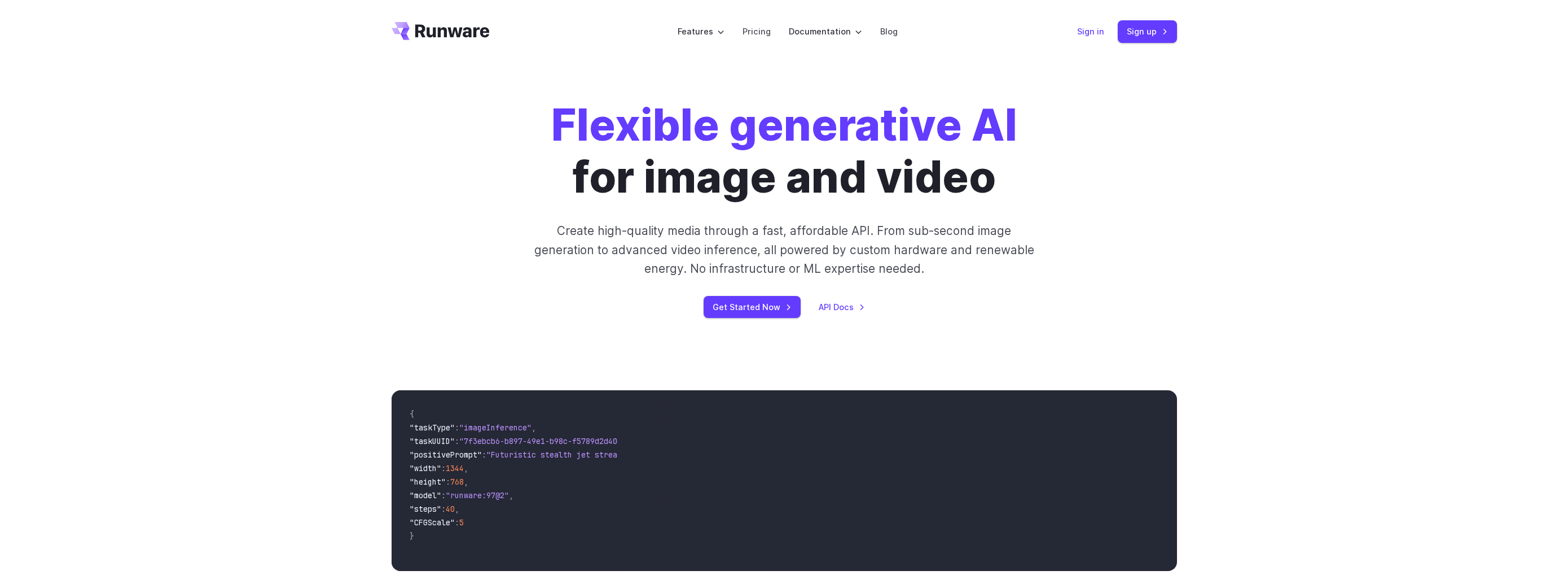
click at [1096, 34] on link "Sign in" at bounding box center [1091, 31] width 27 height 13
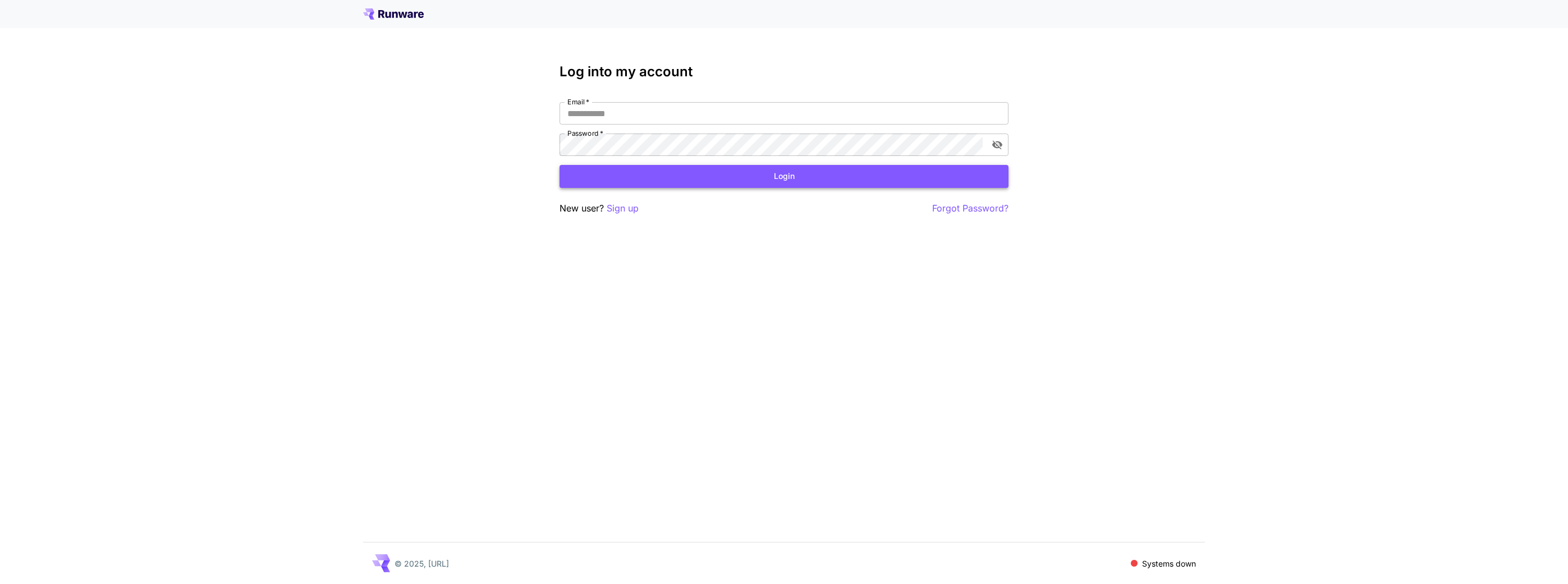
type input "**********"
click at [838, 179] on button "Login" at bounding box center [783, 176] width 449 height 23
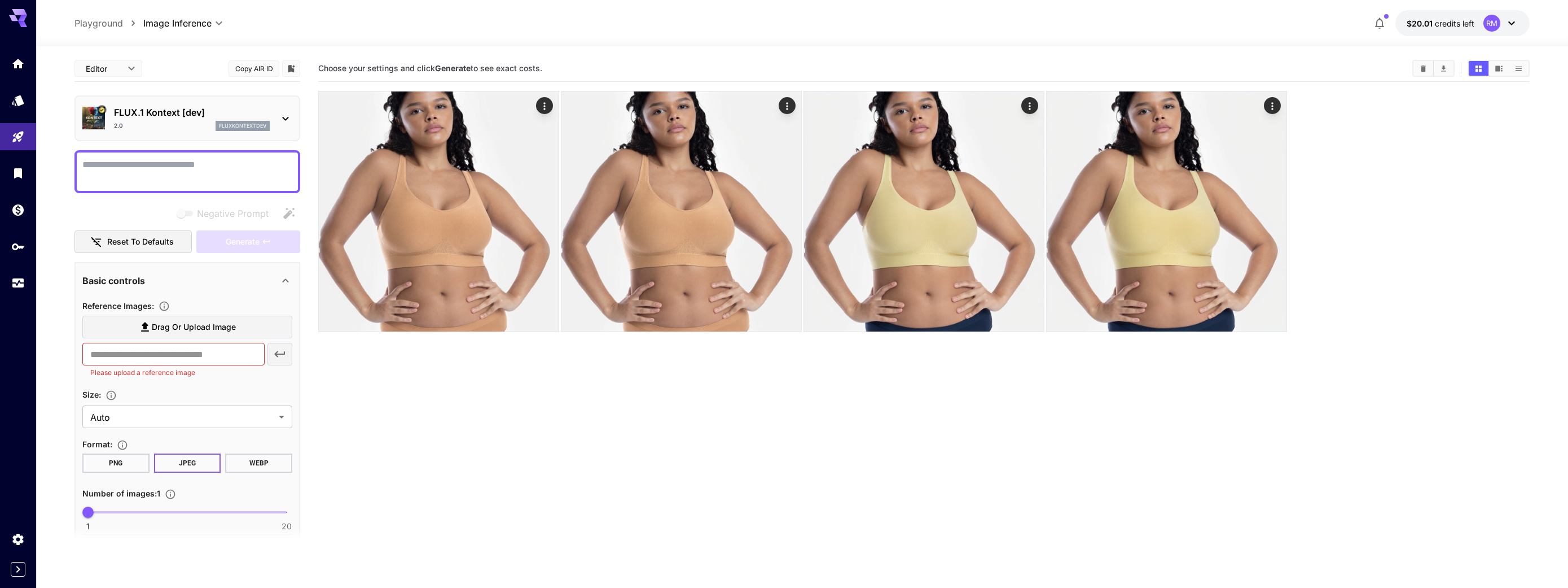
scroll to position [260, 0]
